Goal: Task Accomplishment & Management: Manage account settings

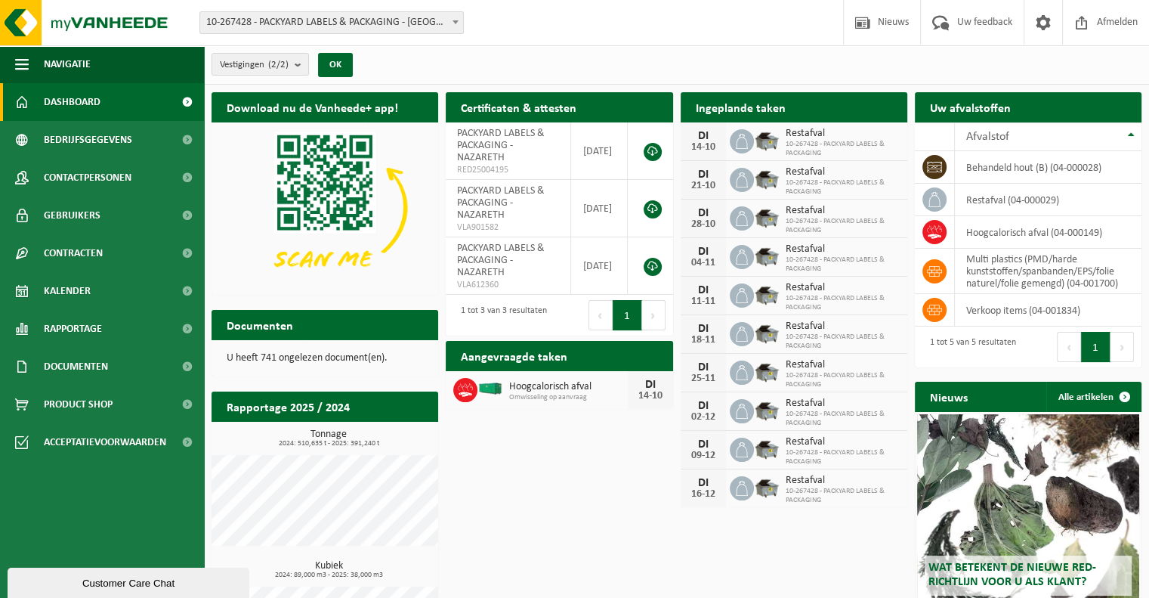
click at [803, 107] on div "Ingeplande taken Bekijk uw kalender" at bounding box center [794, 107] width 227 height 30
click at [848, 152] on span "10-267428 - PACKYARD LABELS & PACKAGING" at bounding box center [843, 149] width 114 height 18
drag, startPoint x: 66, startPoint y: 292, endPoint x: 73, endPoint y: 284, distance: 10.3
click at [66, 292] on span "Kalender" at bounding box center [67, 291] width 47 height 38
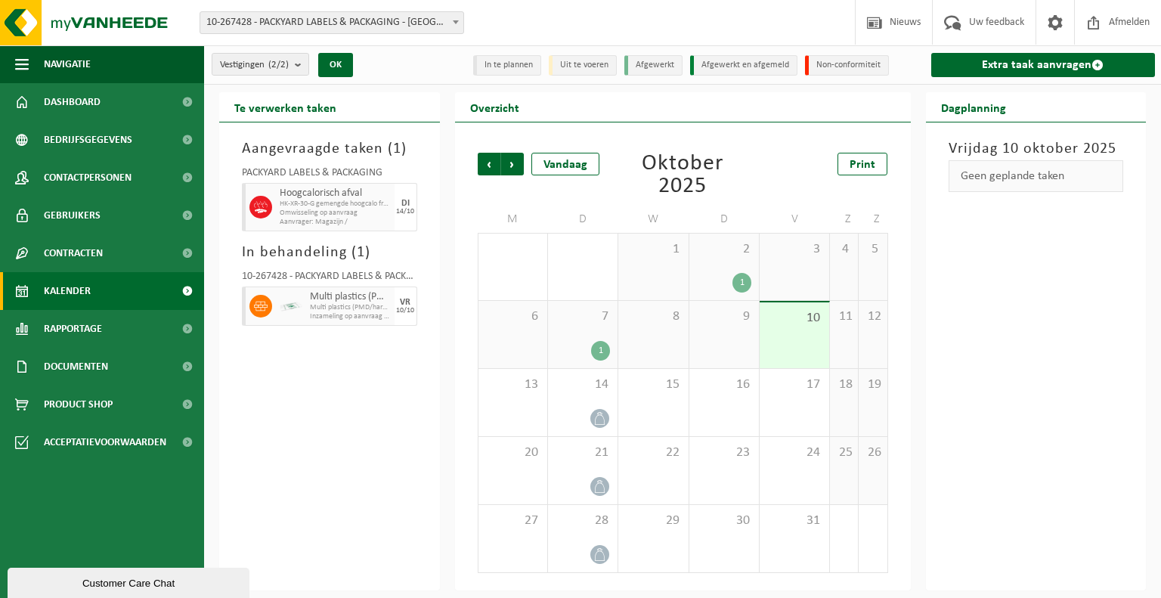
click at [598, 349] on div "1" at bounding box center [600, 351] width 19 height 20
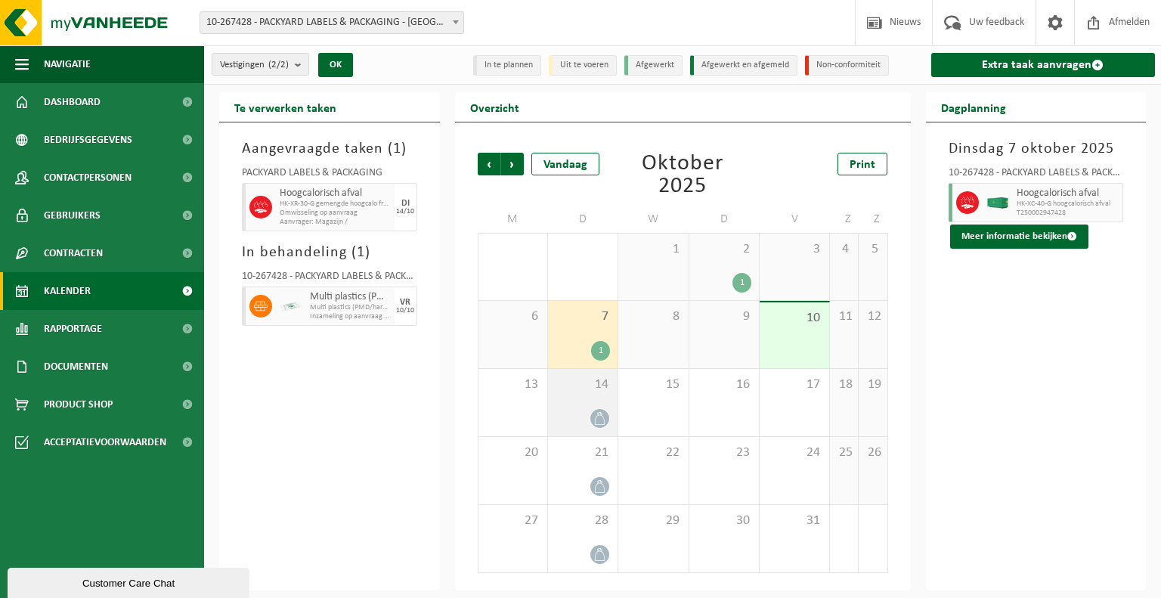
click at [598, 416] on icon at bounding box center [599, 418] width 13 height 13
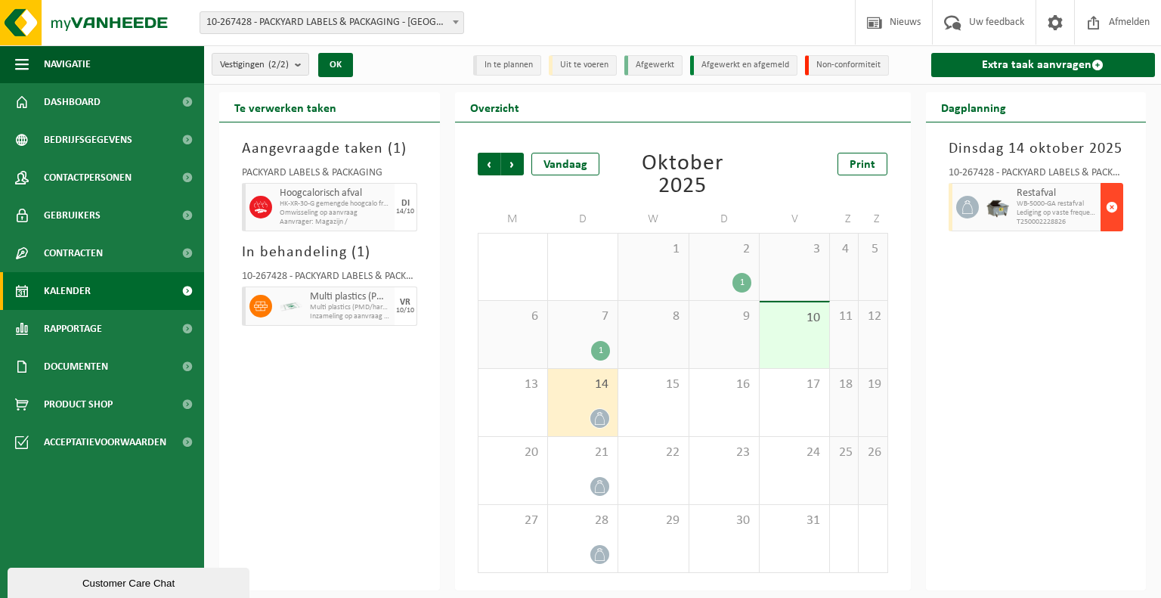
click at [1110, 208] on span "button" at bounding box center [1112, 207] width 12 height 30
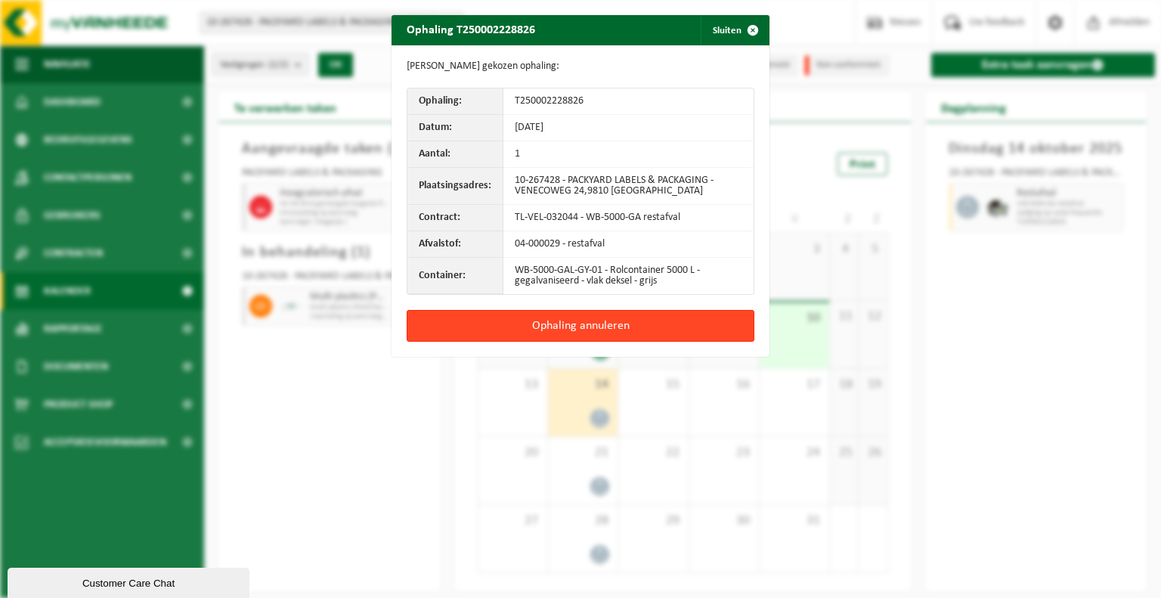
click at [569, 326] on button "Ophaling annuleren" at bounding box center [581, 326] width 348 height 32
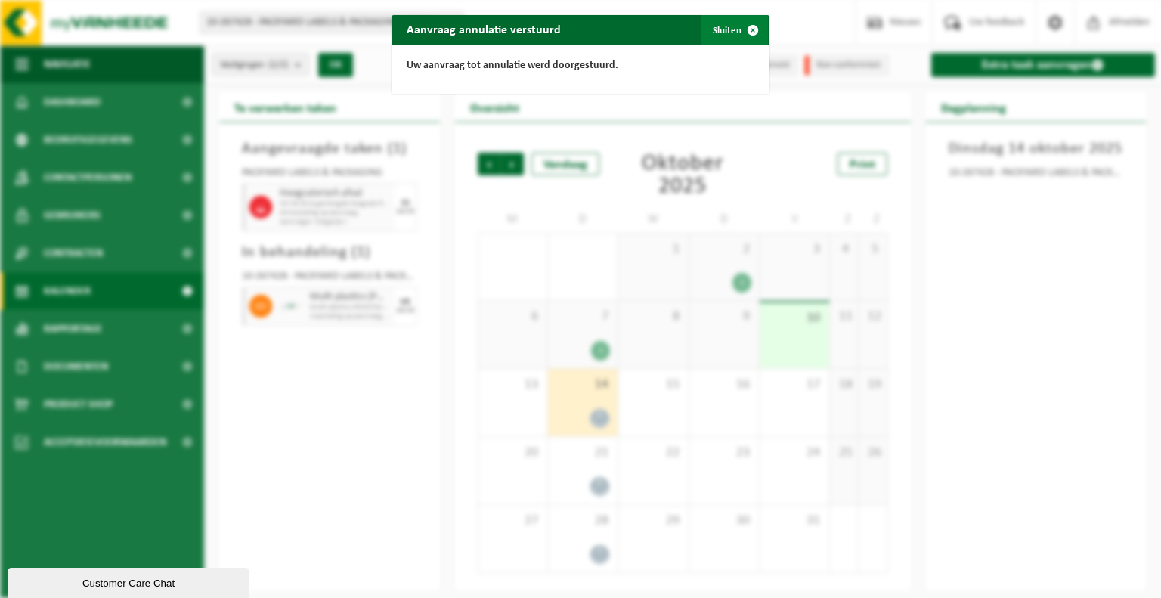
click at [744, 26] on span "button" at bounding box center [753, 30] width 30 height 30
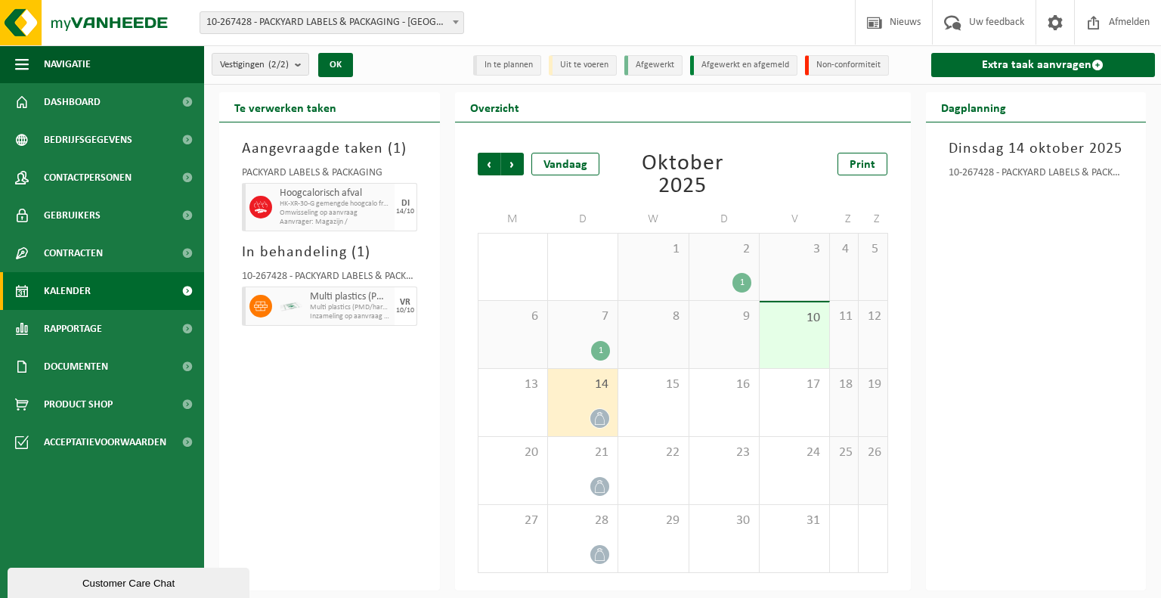
click at [605, 351] on div "1" at bounding box center [600, 351] width 19 height 20
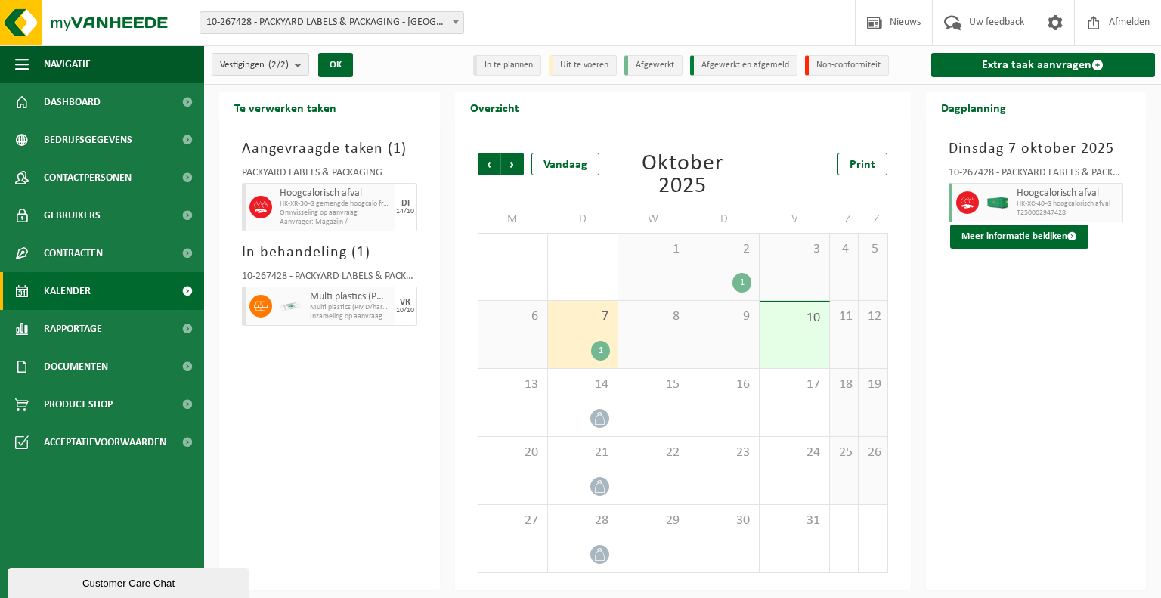
click at [800, 332] on div "10" at bounding box center [794, 335] width 70 height 66
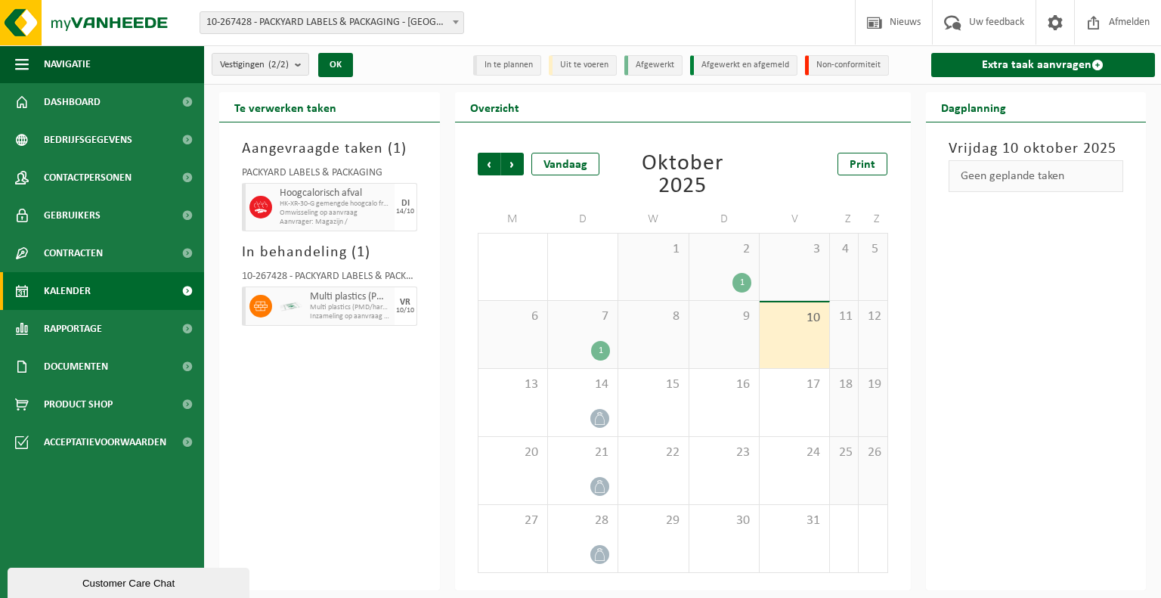
click at [744, 280] on div "1" at bounding box center [741, 283] width 19 height 20
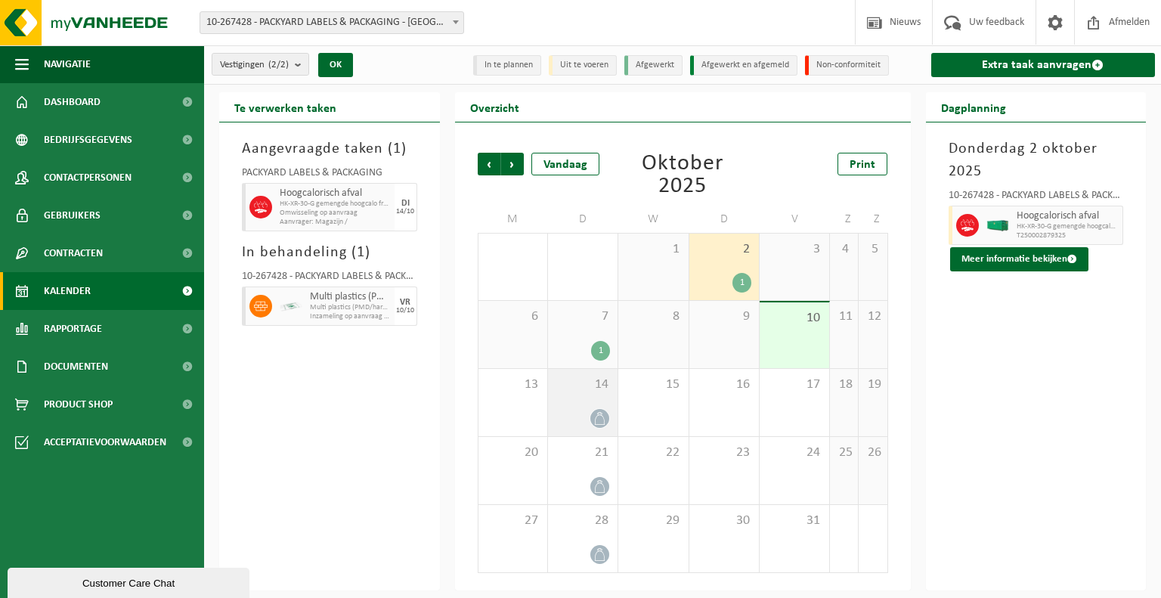
click at [592, 415] on span at bounding box center [599, 418] width 19 height 19
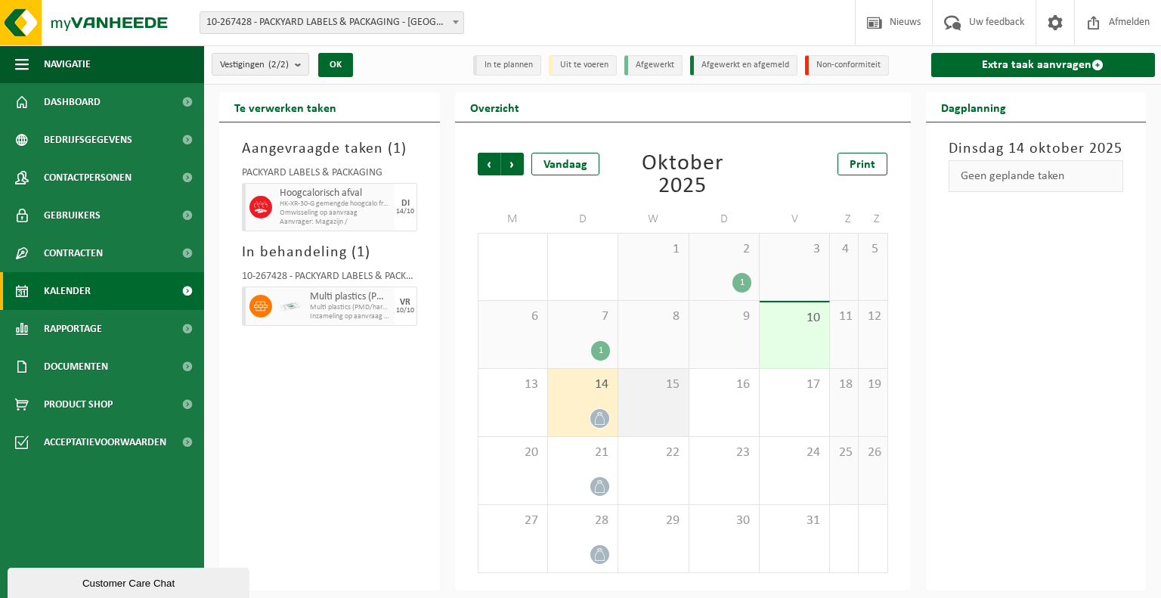
click at [679, 412] on div "15" at bounding box center [653, 402] width 70 height 67
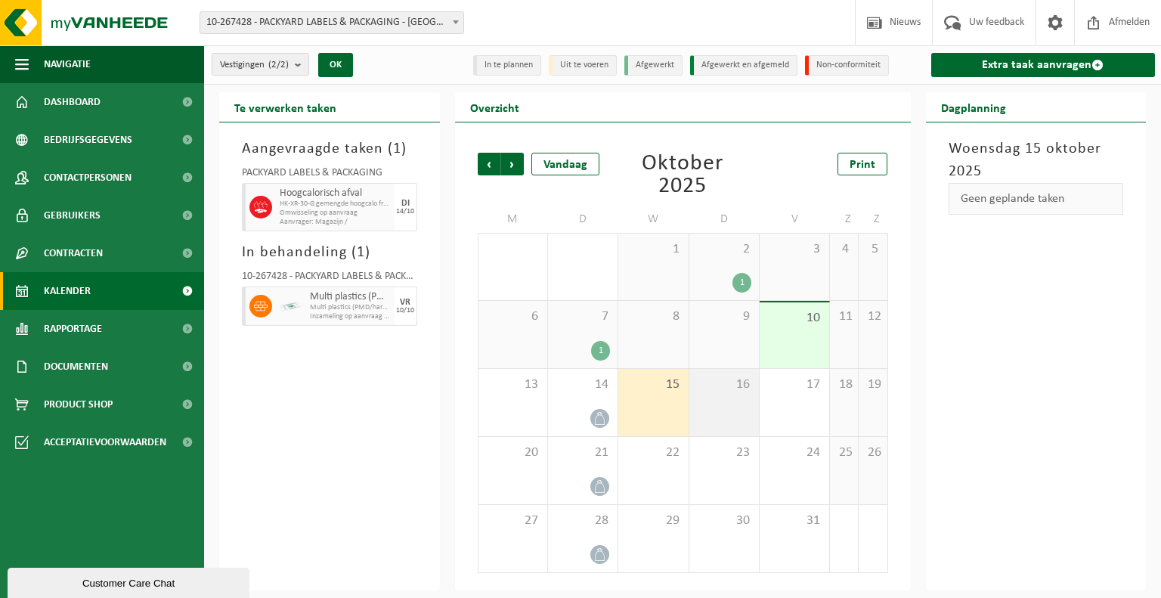
click at [728, 410] on div "16" at bounding box center [724, 402] width 70 height 67
